Goal: Task Accomplishment & Management: Use online tool/utility

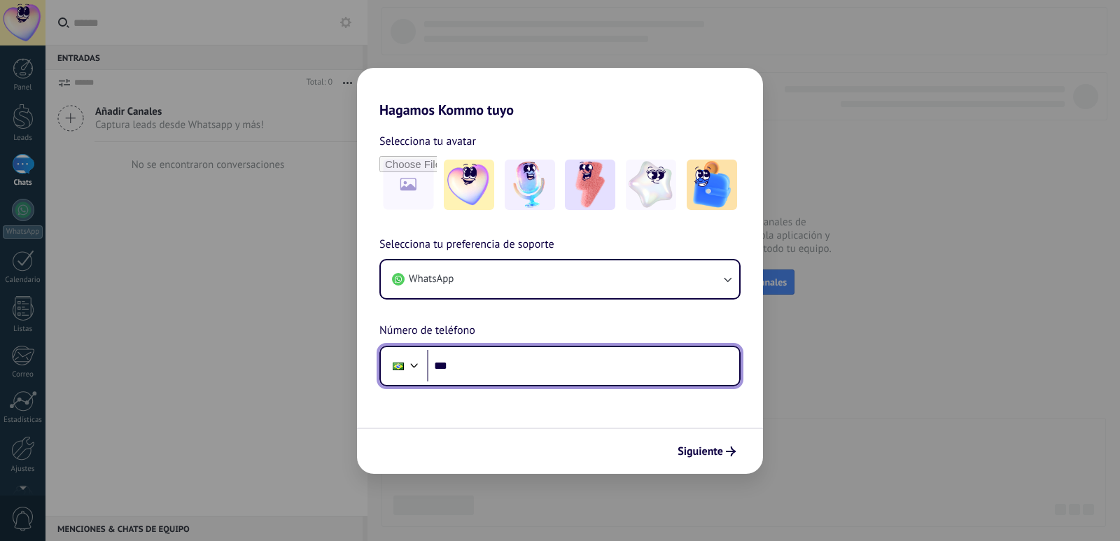
click at [415, 369] on div at bounding box center [414, 364] width 17 height 17
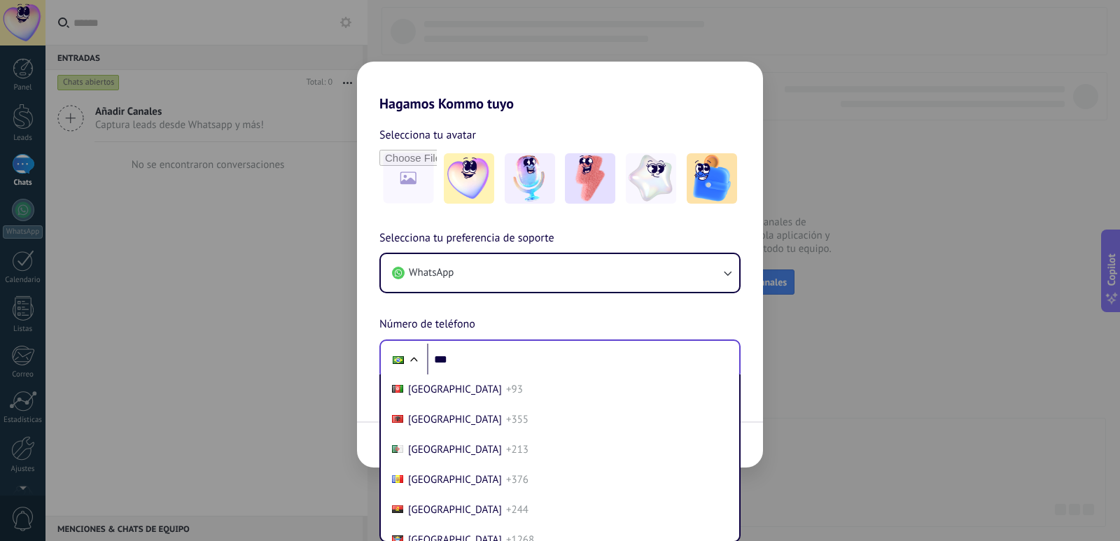
scroll to position [585, 0]
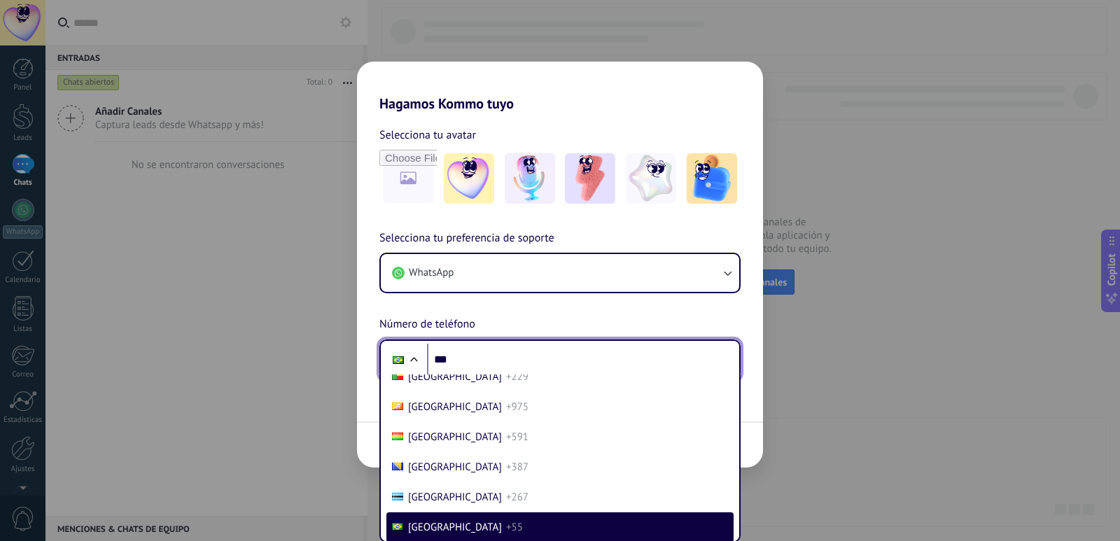
click at [468, 360] on input "***" at bounding box center [583, 360] width 312 height 32
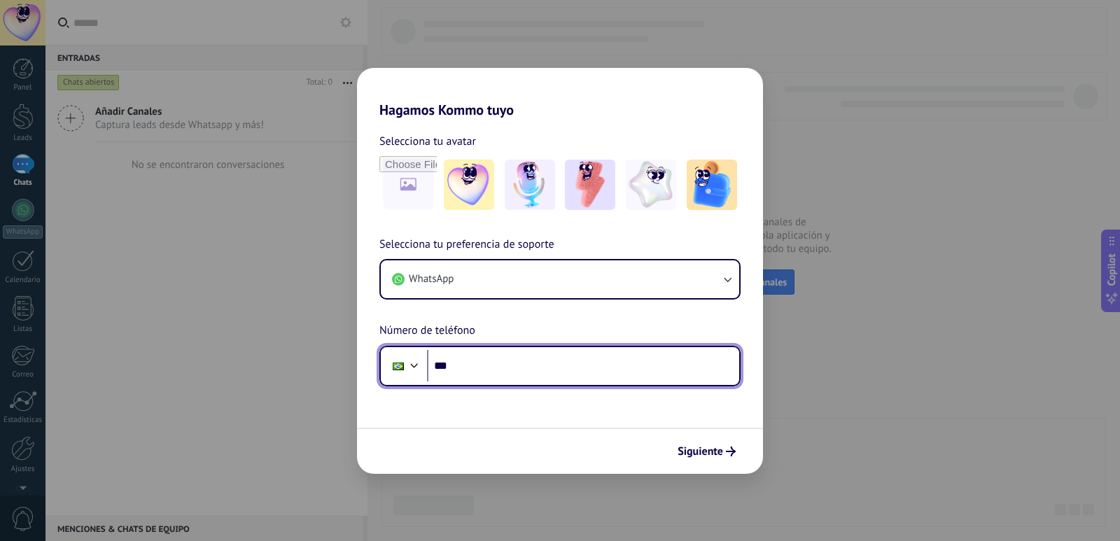
scroll to position [0, 0]
type input "**********"
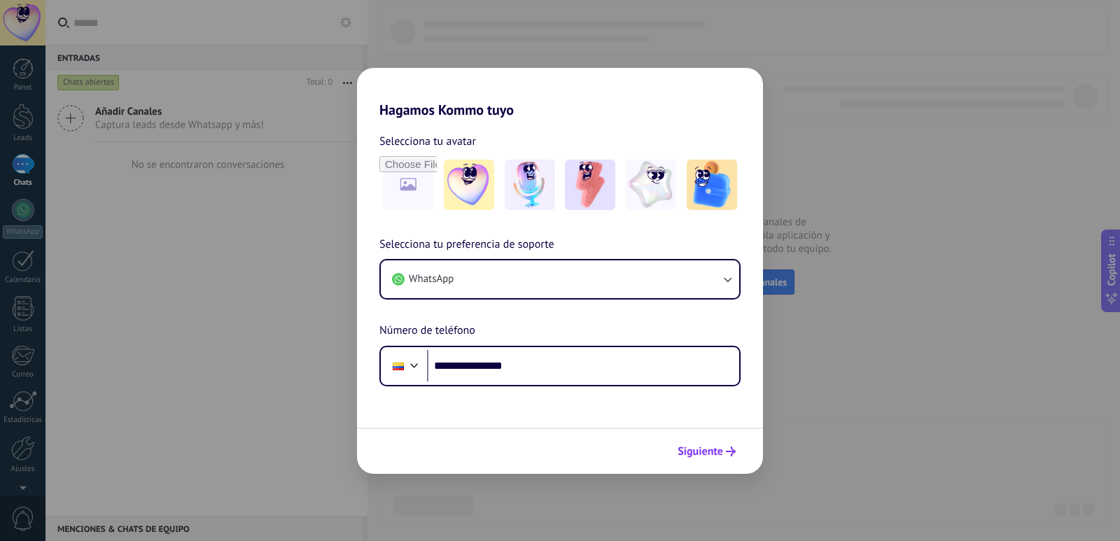
click at [711, 450] on span "Siguiente" at bounding box center [701, 452] width 46 height 10
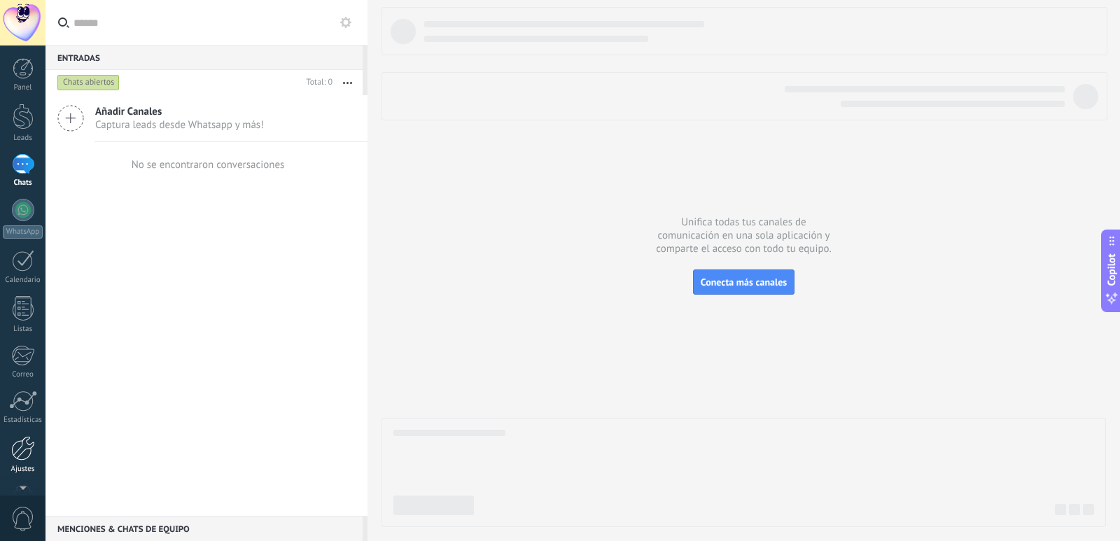
click at [24, 466] on div "Ajustes" at bounding box center [23, 469] width 41 height 9
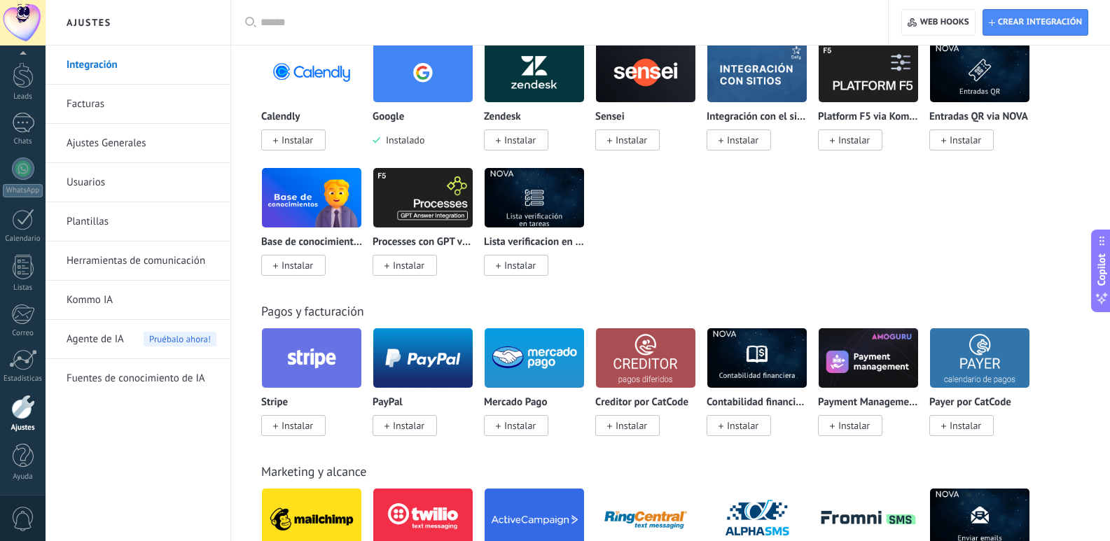
scroll to position [2170, 0]
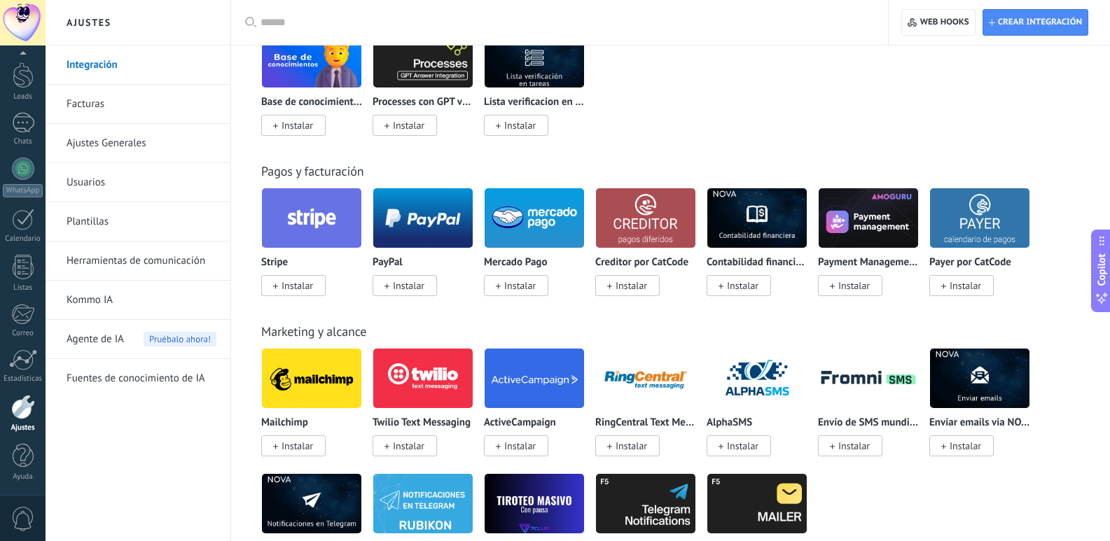
click at [389, 29] on input "text" at bounding box center [564, 22] width 608 height 15
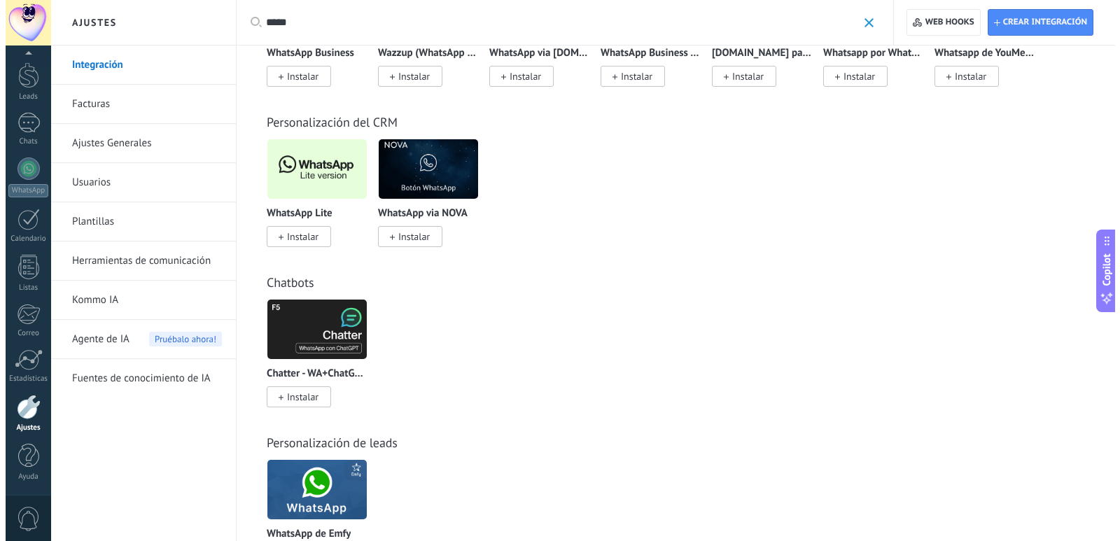
scroll to position [341, 0]
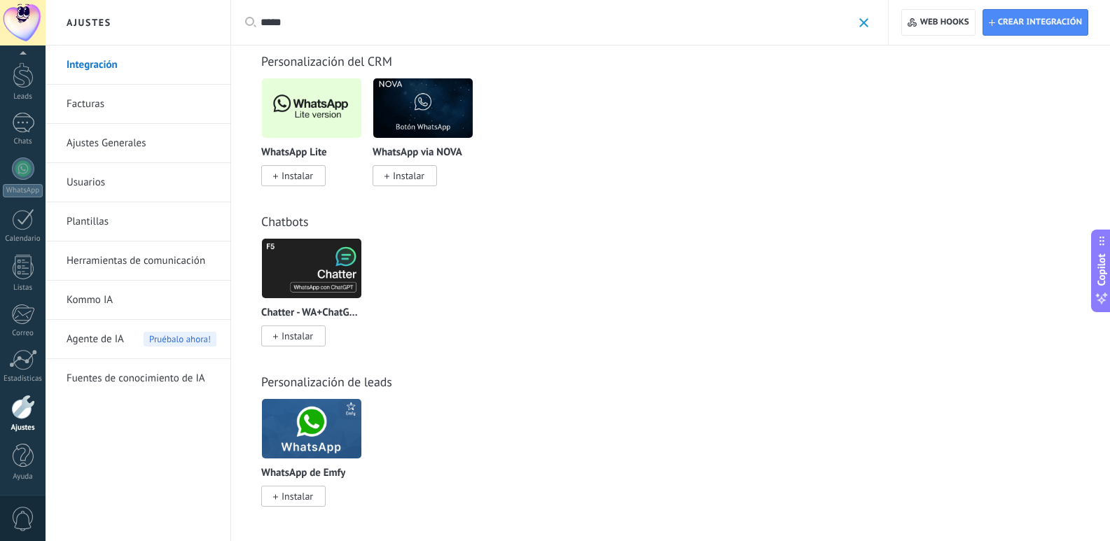
type input "*****"
click at [293, 180] on span "Instalar" at bounding box center [297, 175] width 32 height 13
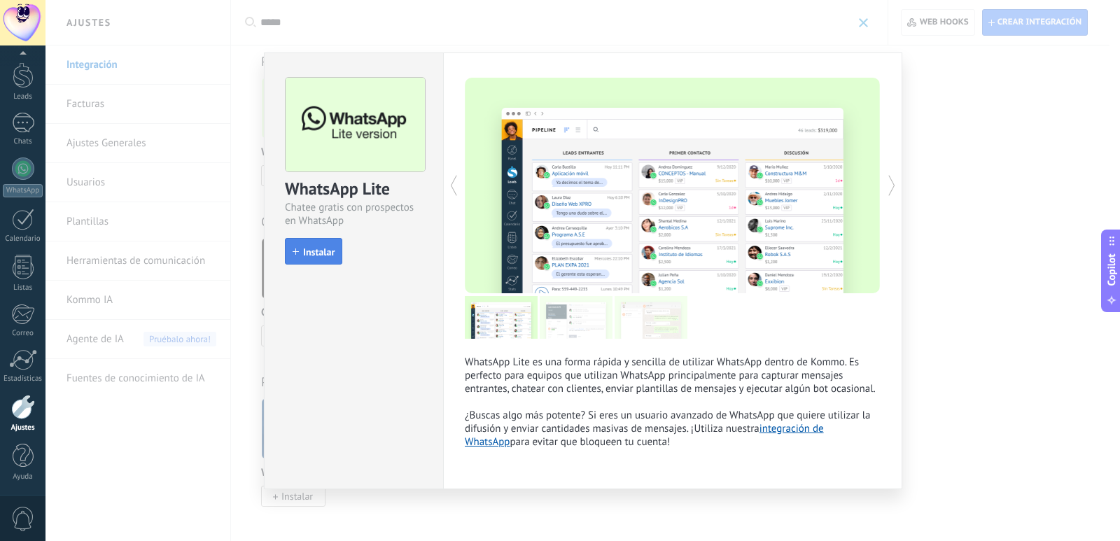
click at [302, 257] on button "Instalar" at bounding box center [313, 251] width 57 height 27
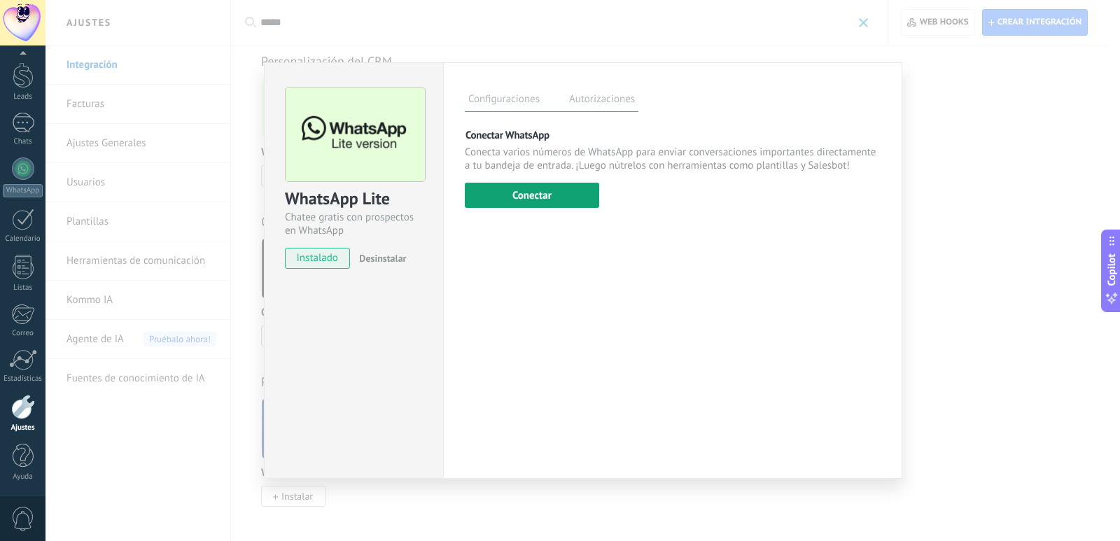
click at [508, 195] on button "Conectar" at bounding box center [532, 195] width 134 height 25
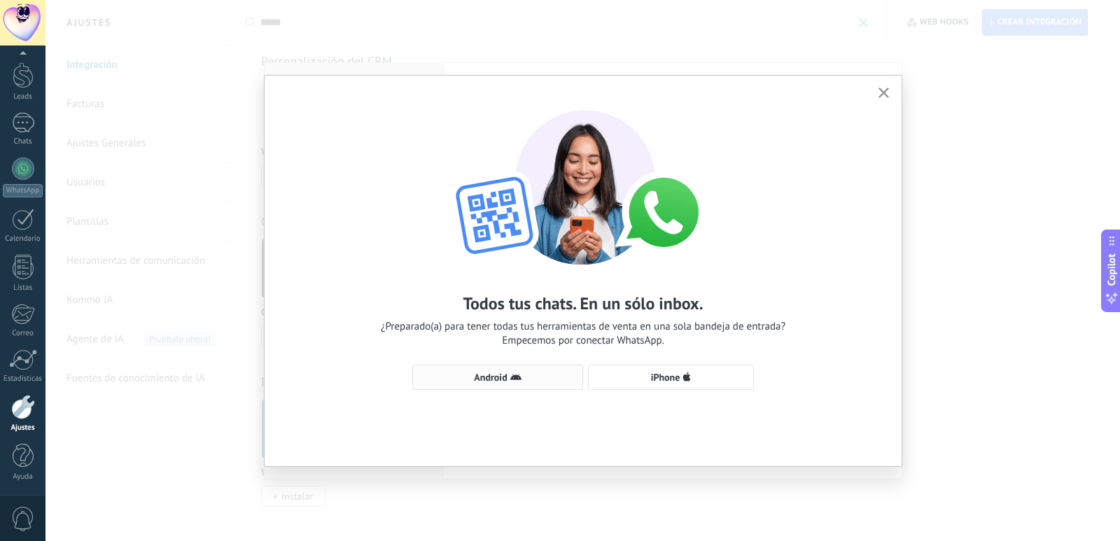
click at [488, 371] on button "Android" at bounding box center [497, 377] width 171 height 25
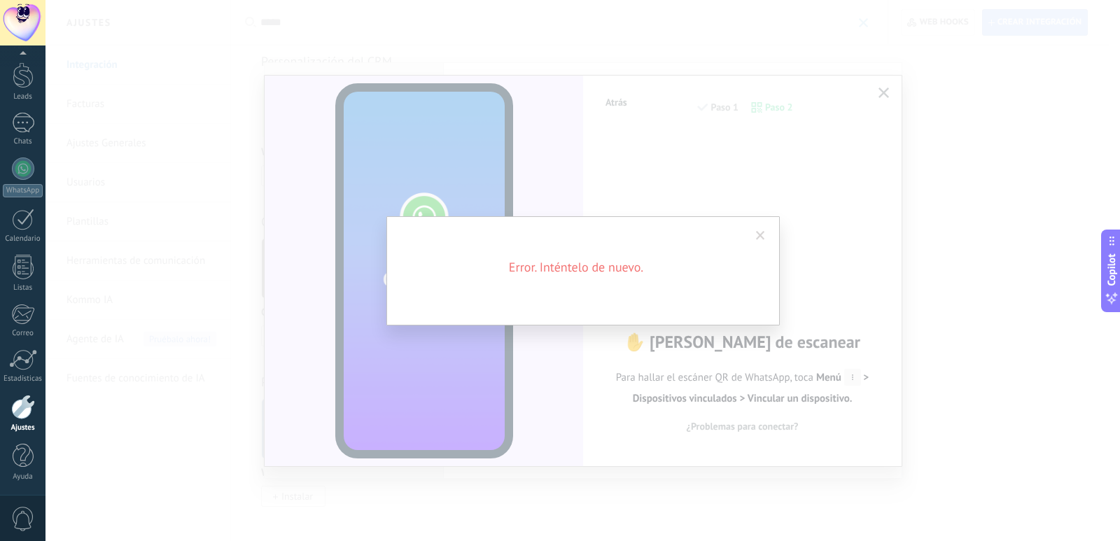
click at [757, 231] on span at bounding box center [760, 236] width 9 height 10
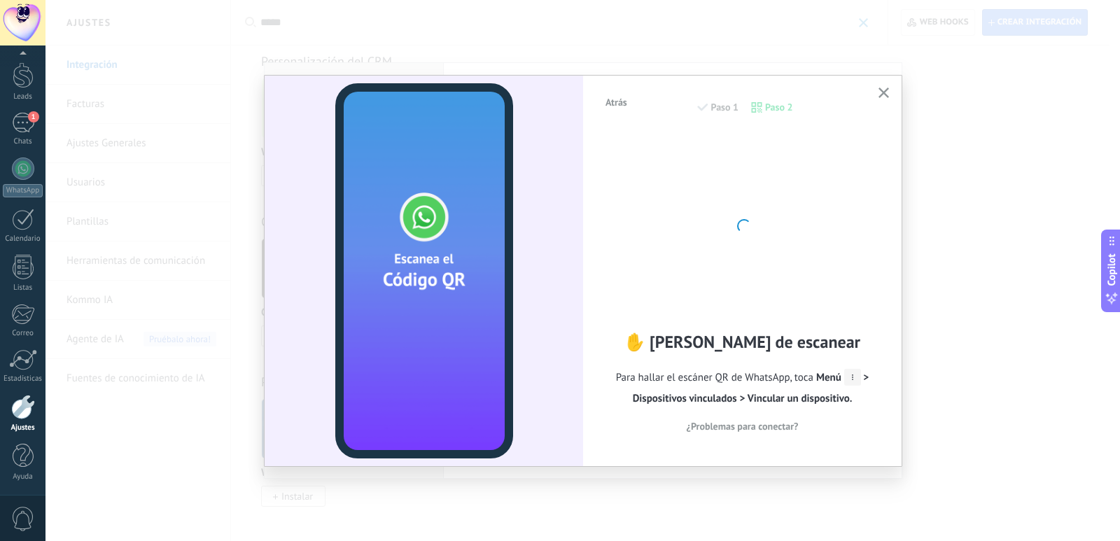
click at [885, 92] on use "button" at bounding box center [884, 93] width 11 height 11
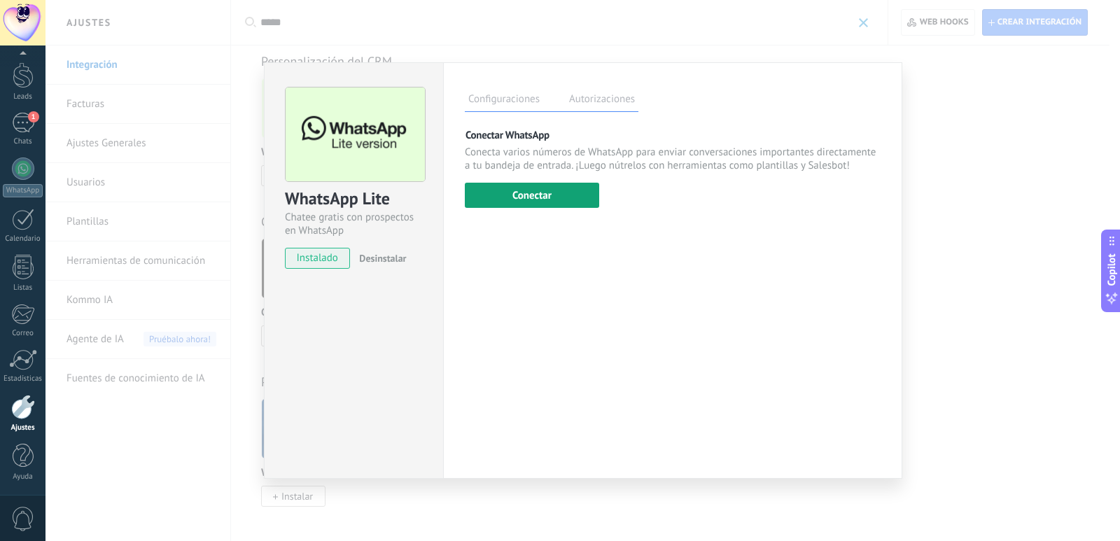
click at [557, 195] on button "Conectar" at bounding box center [532, 195] width 134 height 25
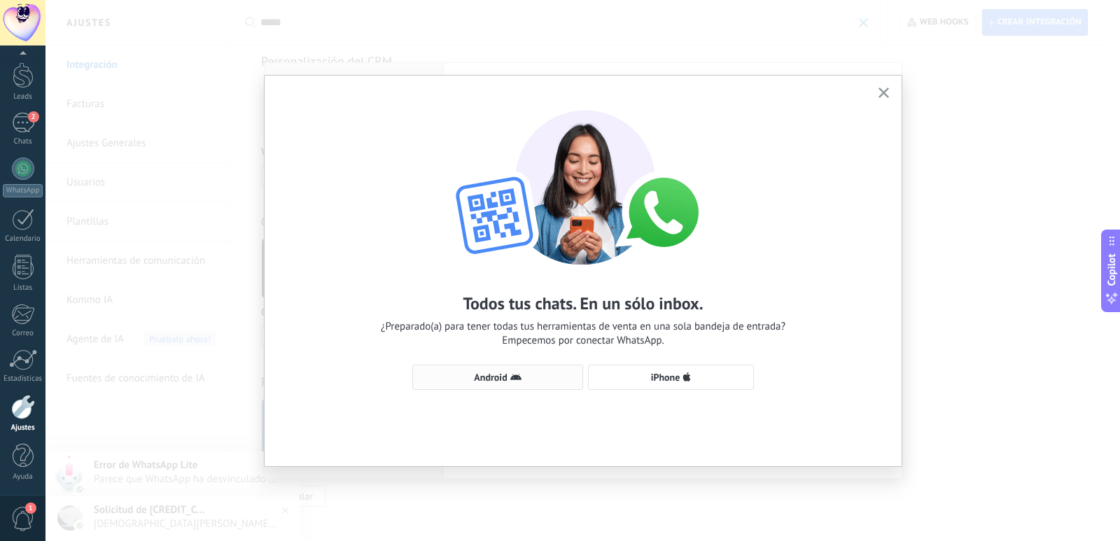
click at [508, 370] on button "Android" at bounding box center [497, 377] width 171 height 25
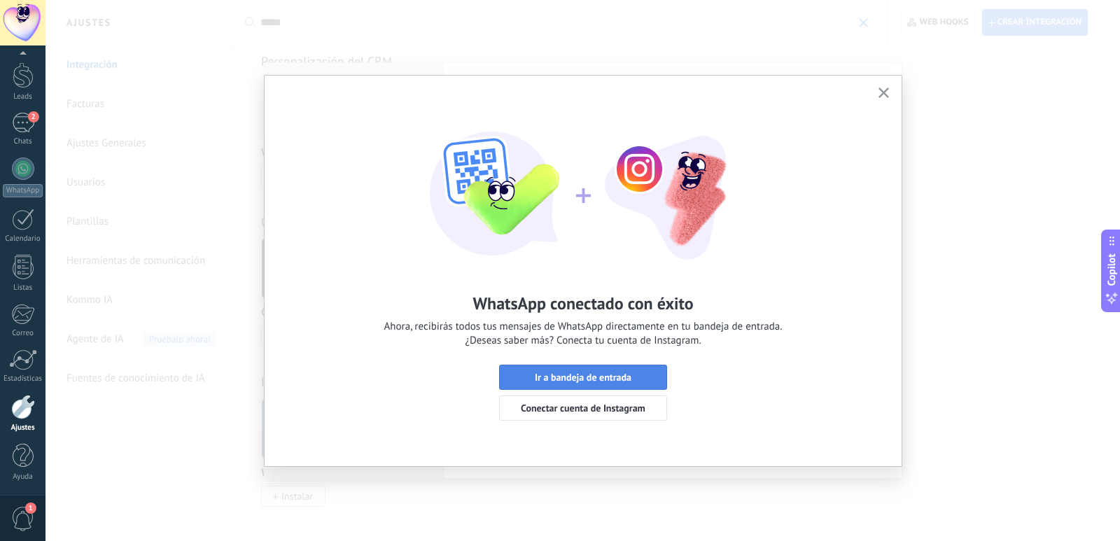
click at [608, 373] on span "Ir a bandeja de entrada" at bounding box center [583, 377] width 97 height 10
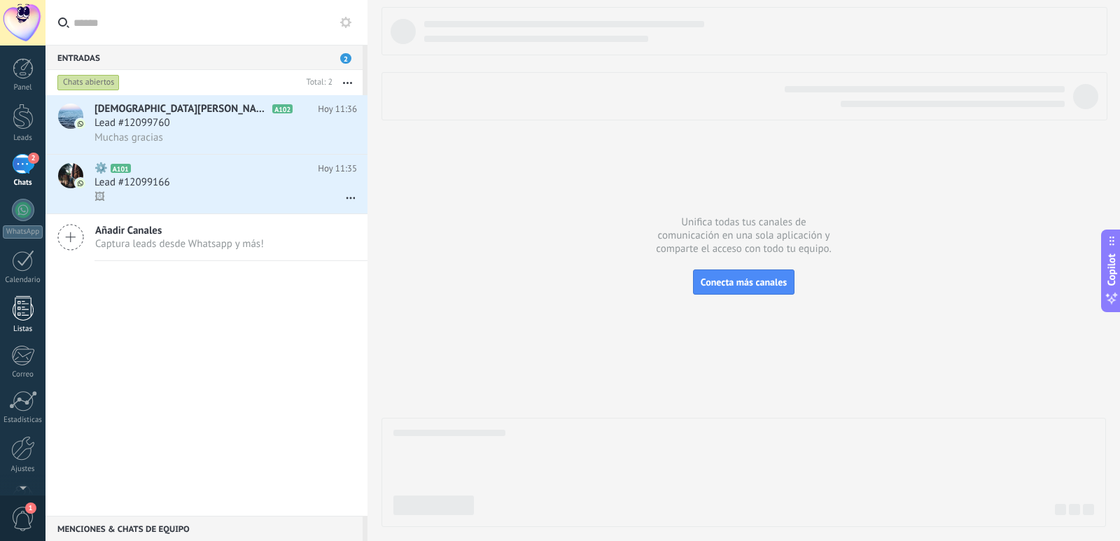
click at [28, 314] on div at bounding box center [23, 308] width 21 height 25
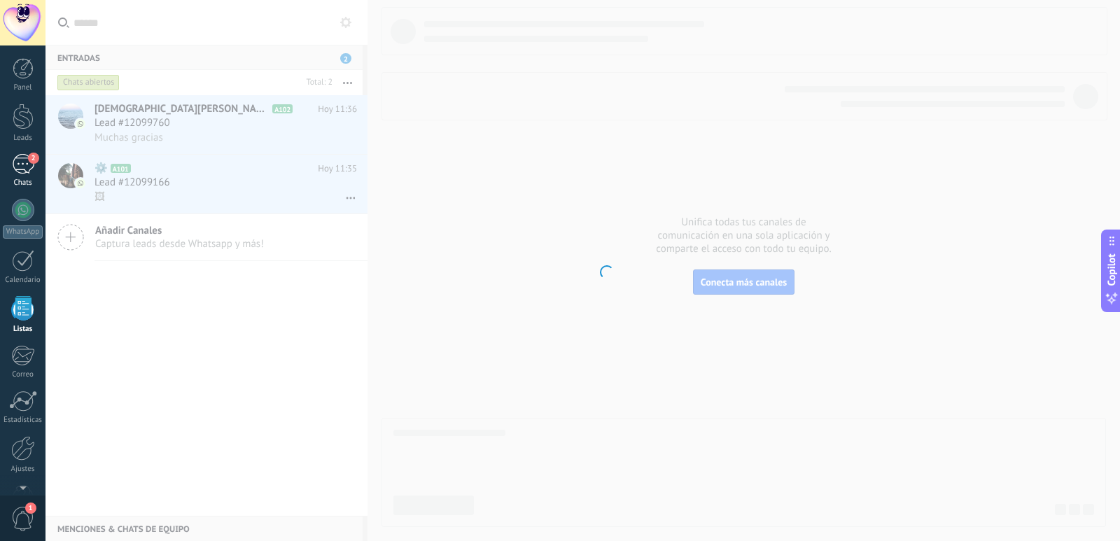
click at [18, 173] on div "2" at bounding box center [23, 164] width 22 height 20
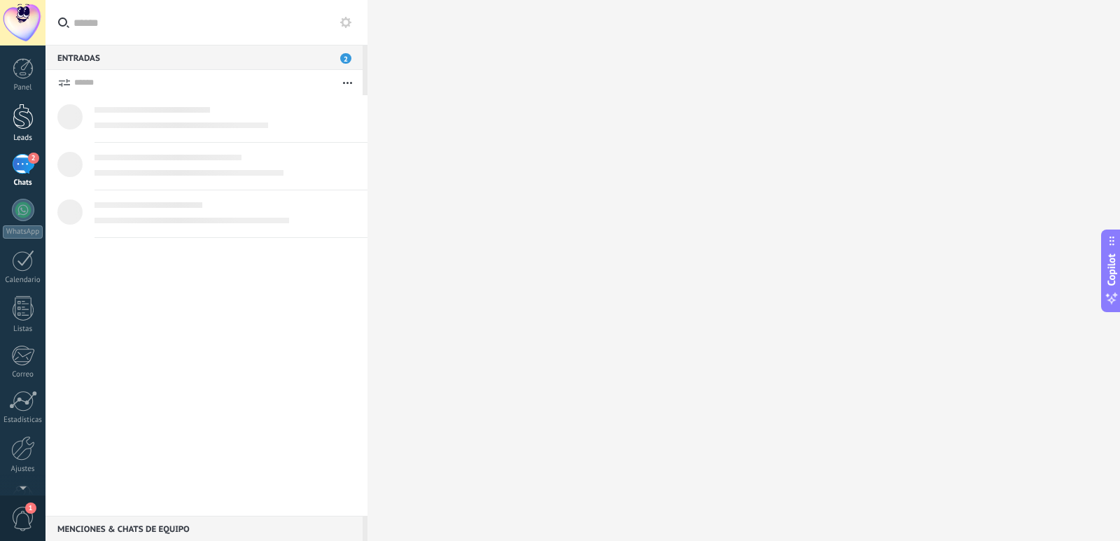
click at [22, 118] on div at bounding box center [23, 117] width 21 height 26
